Goal: Find specific page/section: Find specific page/section

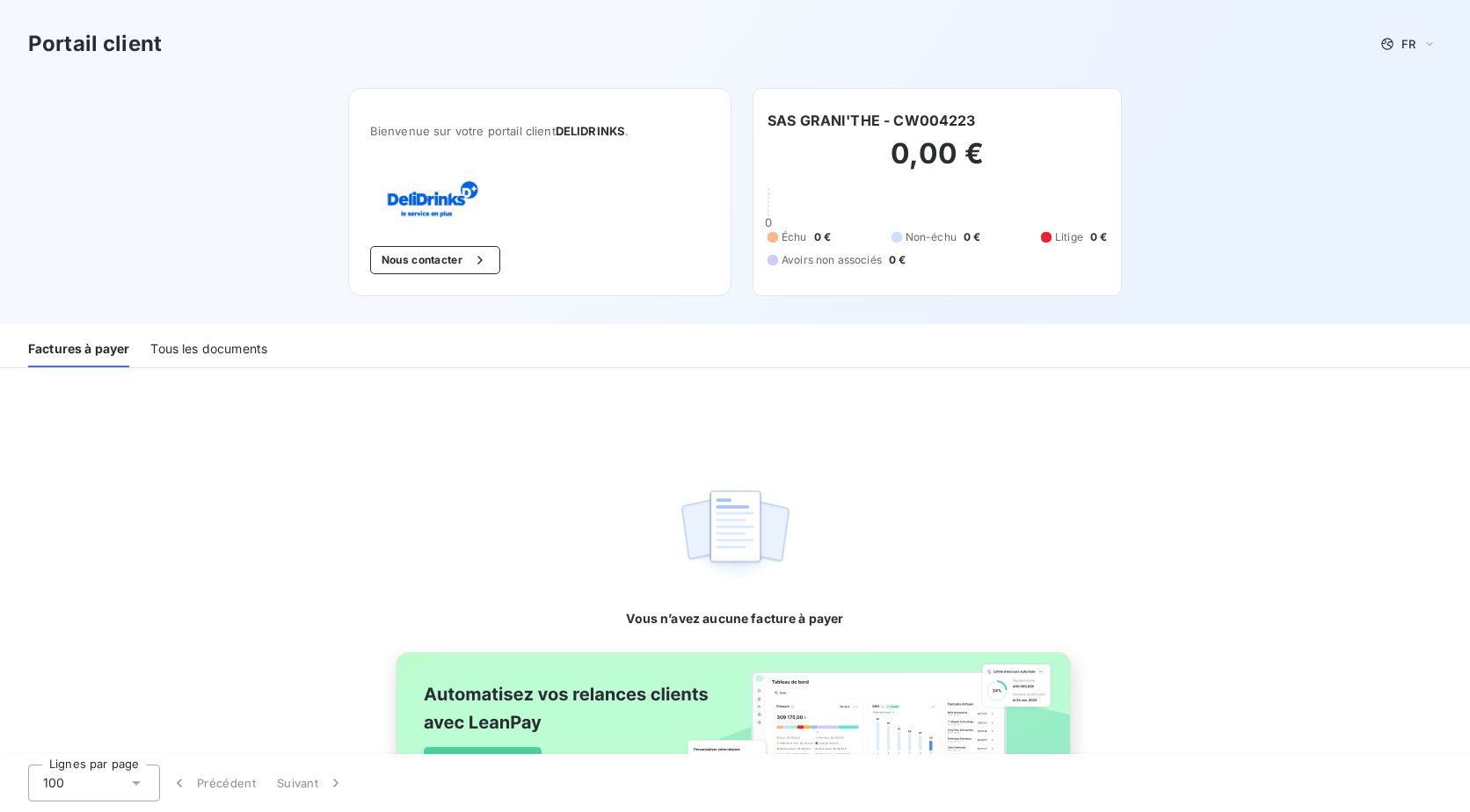
click at [213, 352] on div "Tous les documents" at bounding box center [208, 349] width 117 height 37
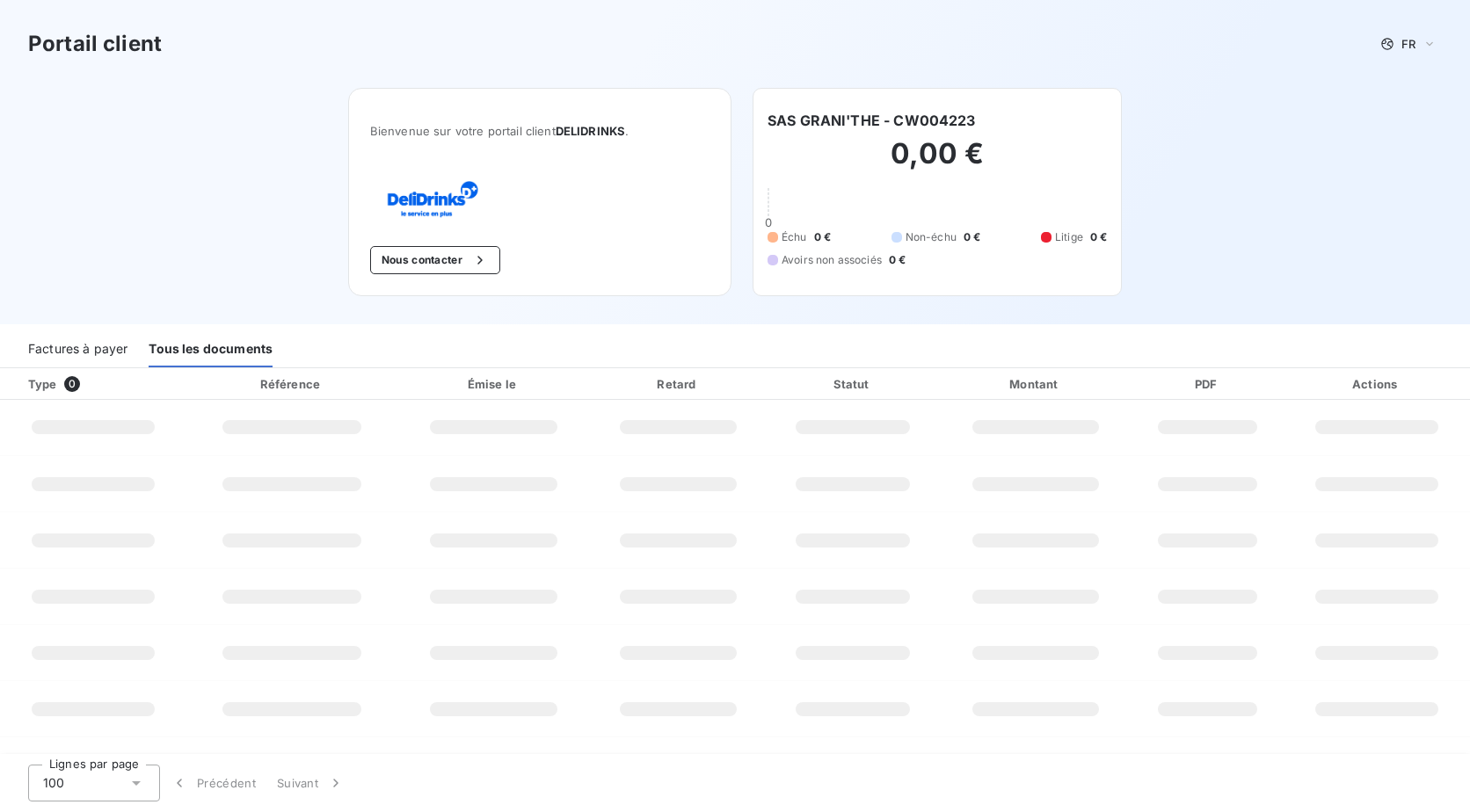
click at [128, 343] on div "Factures à payer Tous les documents" at bounding box center [735, 349] width 1470 height 37
click at [115, 347] on div "Factures à payer" at bounding box center [77, 349] width 100 height 37
